Goal: Task Accomplishment & Management: Manage account settings

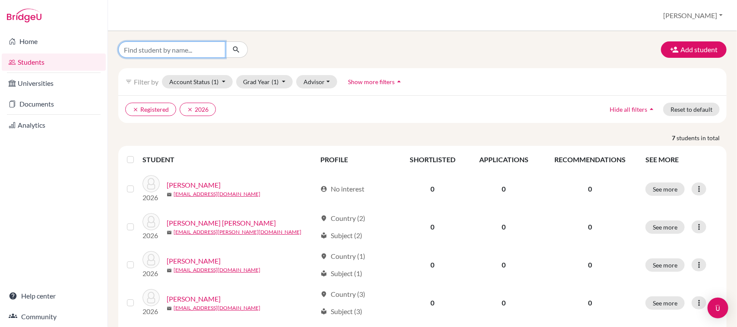
click at [196, 52] on input "Find student by name..." at bounding box center [171, 49] width 107 height 16
type input "kshi"
click button "submit" at bounding box center [236, 49] width 23 height 16
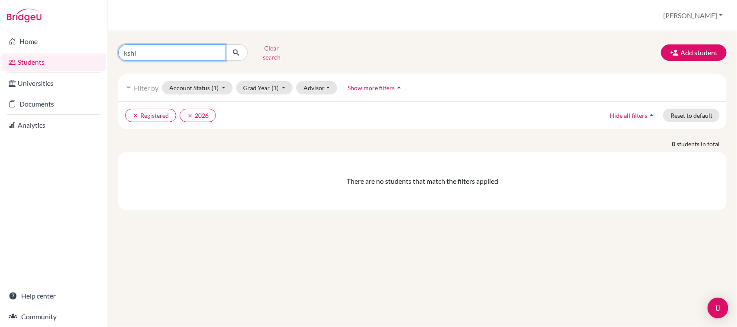
click at [151, 49] on input "kshi" at bounding box center [171, 52] width 107 height 16
type input "[PERSON_NAME]"
click button "submit" at bounding box center [236, 52] width 23 height 16
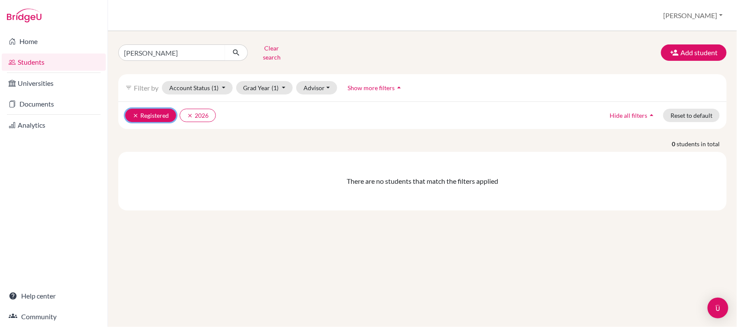
click at [132, 109] on button "clear Registered" at bounding box center [150, 115] width 51 height 13
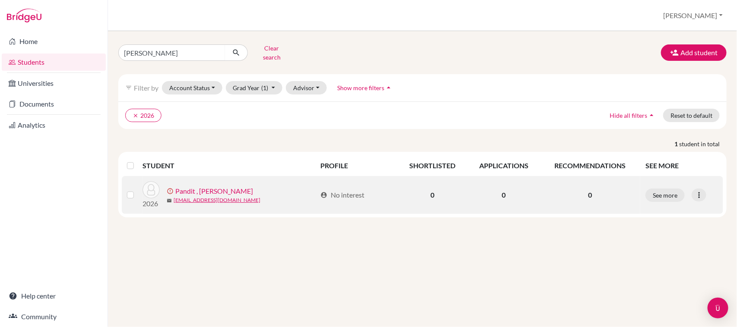
click at [238, 187] on link "Pandit , [PERSON_NAME]" at bounding box center [214, 191] width 78 height 10
click at [697, 191] on icon at bounding box center [699, 195] width 9 height 9
click at [665, 211] on button "Edit student" at bounding box center [667, 214] width 78 height 14
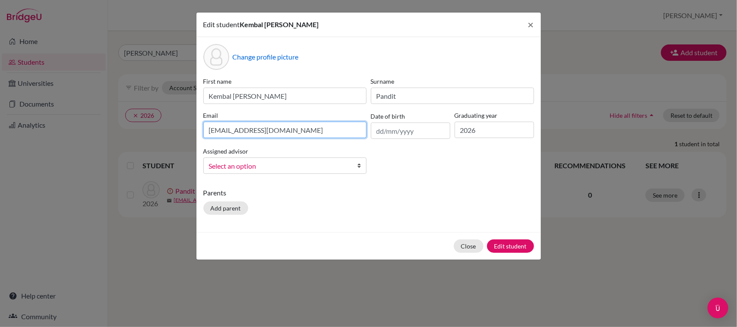
click at [219, 135] on input "[EMAIL_ADDRESS][DOMAIN_NAME]" at bounding box center [284, 130] width 163 height 16
click at [215, 136] on input "[EMAIL_ADDRESS][DOMAIN_NAME]" at bounding box center [284, 130] width 163 height 16
drag, startPoint x: 215, startPoint y: 130, endPoint x: 152, endPoint y: 131, distance: 62.6
click at [152, 131] on div "Edit student Kembal Prakash Kshitij Pandit × Change profile picture First name …" at bounding box center [368, 163] width 737 height 327
type input "kpkshitijpandit.jirs@gmail.com"
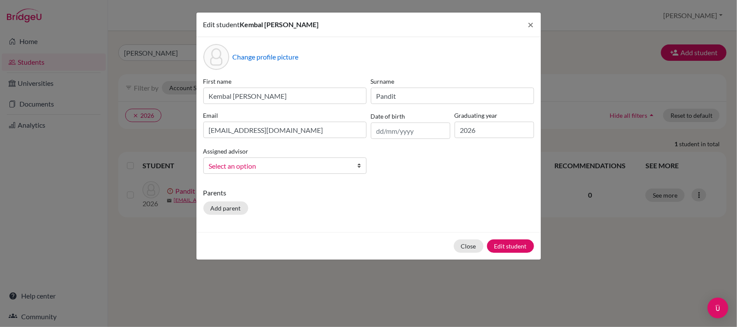
click at [284, 145] on div "First name Kembal Prakash Kshitij Surname Pandit Email kpkshitijpandit.jirs@gma…" at bounding box center [368, 129] width 335 height 104
click at [513, 249] on button "Edit student" at bounding box center [510, 246] width 47 height 13
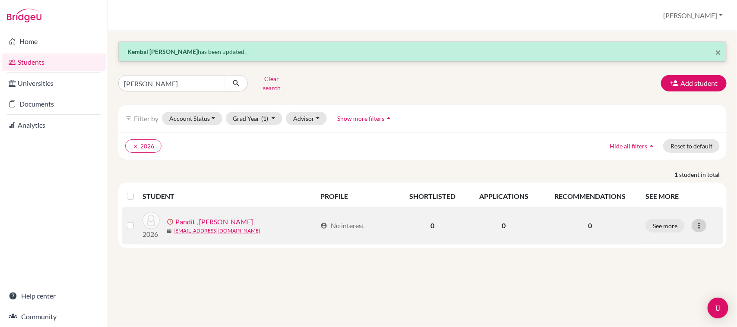
click at [700, 222] on icon at bounding box center [699, 226] width 9 height 9
click at [666, 266] on button "Resend invite email" at bounding box center [667, 272] width 78 height 14
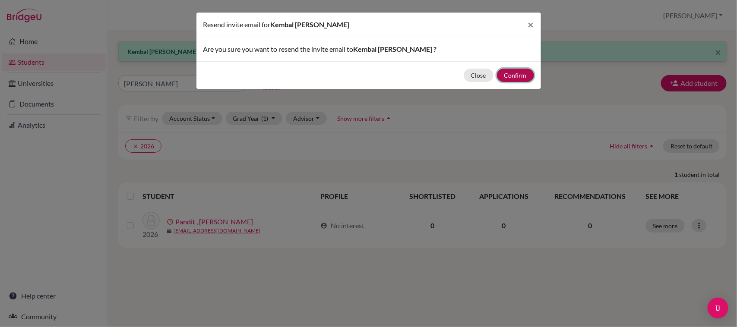
click at [519, 77] on button "Confirm" at bounding box center [515, 75] width 37 height 13
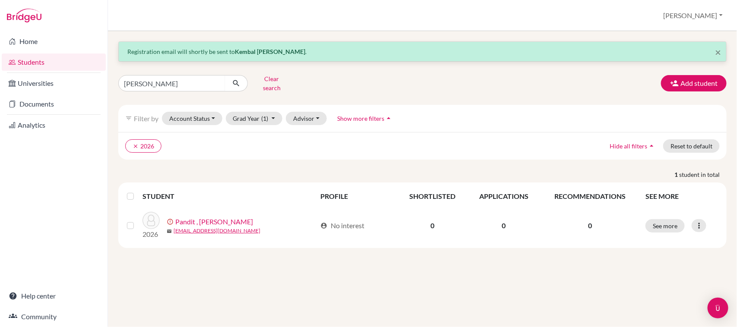
click at [269, 269] on div "× Registration email will shortly be sent to Kembal Prakash Kshitij Pandit . ks…" at bounding box center [422, 179] width 629 height 296
click at [549, 96] on div "× Registration email will shortly be sent to Kembal Prakash Kshitij Pandit . ks…" at bounding box center [422, 144] width 608 height 207
click at [332, 271] on div "× Registration email will shortly be sent to Kembal Prakash Kshitij Pandit . ks…" at bounding box center [422, 179] width 629 height 296
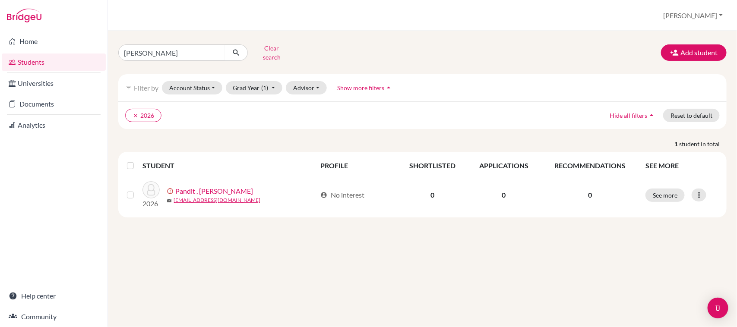
click at [255, 280] on div "[PERSON_NAME] Clear search Add student filter_list Filter by Account Status Act…" at bounding box center [422, 179] width 629 height 296
click at [591, 16] on div "Students overview [GEOGRAPHIC_DATA] Profile School Settings Log out" at bounding box center [422, 15] width 629 height 31
